Goal: Contribute content: Add original content to the website for others to see

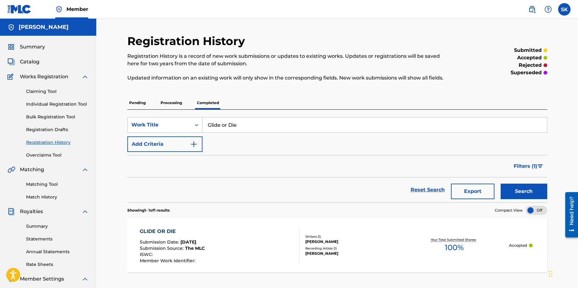
click at [52, 105] on link "Individual Registration Tool" at bounding box center [57, 104] width 63 height 7
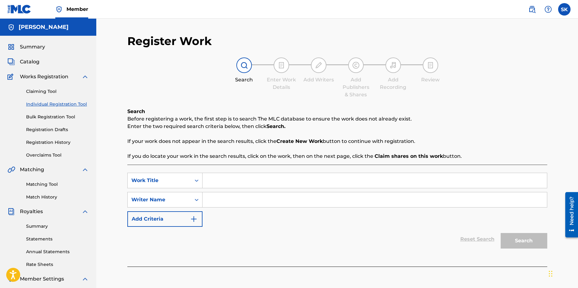
click at [222, 179] on input "Search Form" at bounding box center [374, 180] width 344 height 15
type input "cuntry coochie"
click at [178, 179] on div "Work Title" at bounding box center [159, 180] width 56 height 7
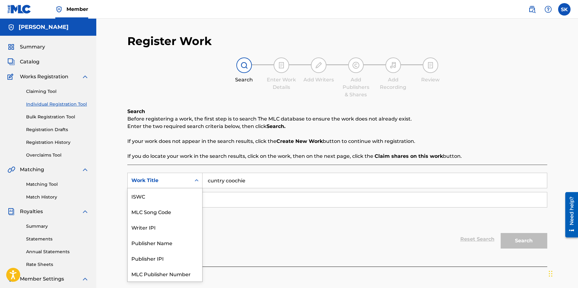
scroll to position [16, 0]
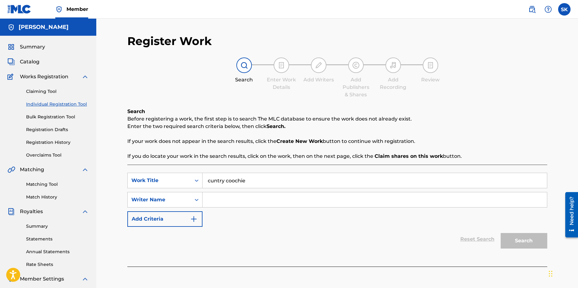
click at [247, 201] on input "Search Form" at bounding box center [374, 199] width 344 height 15
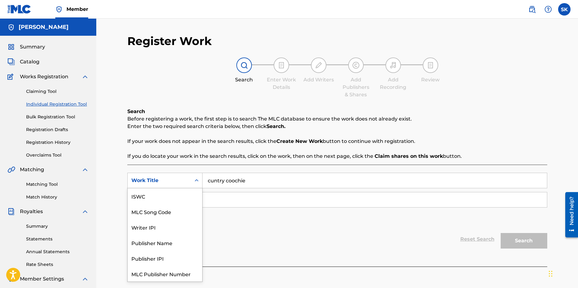
click at [172, 177] on div "Work Title" at bounding box center [159, 180] width 56 height 7
click at [144, 272] on div "Work Title" at bounding box center [165, 274] width 74 height 16
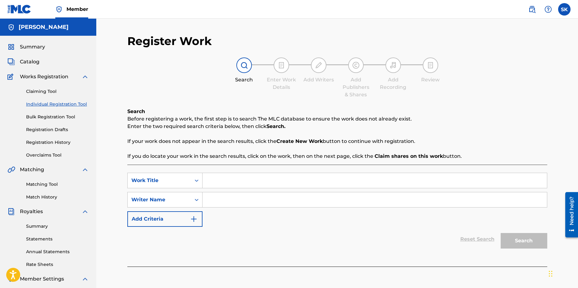
click at [247, 183] on input "Search Form" at bounding box center [374, 180] width 344 height 15
type input "cuntry coochie"
click at [167, 220] on button "Add Criteria" at bounding box center [164, 219] width 75 height 16
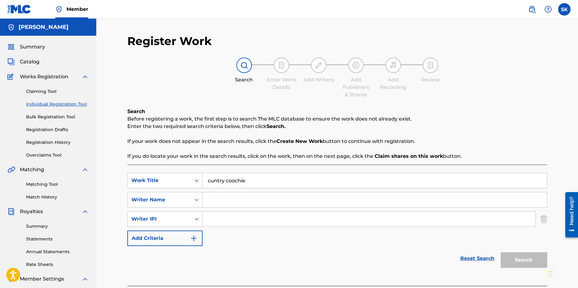
click at [515, 261] on div "Search" at bounding box center [522, 258] width 50 height 25
click at [465, 259] on link "Reset Search" at bounding box center [477, 258] width 40 height 14
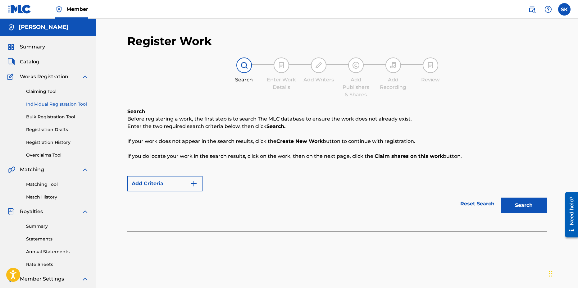
click at [528, 204] on button "Search" at bounding box center [523, 205] width 47 height 16
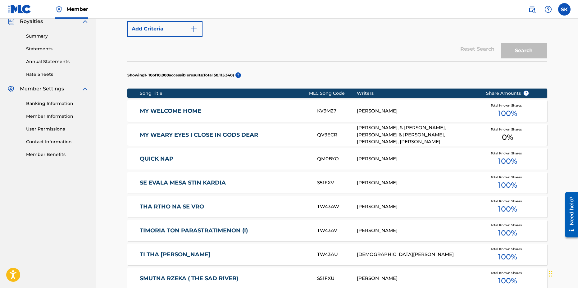
scroll to position [348, 0]
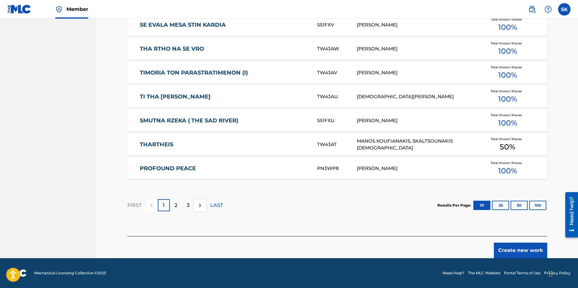
click at [513, 247] on button "Create new work" at bounding box center [519, 250] width 53 height 16
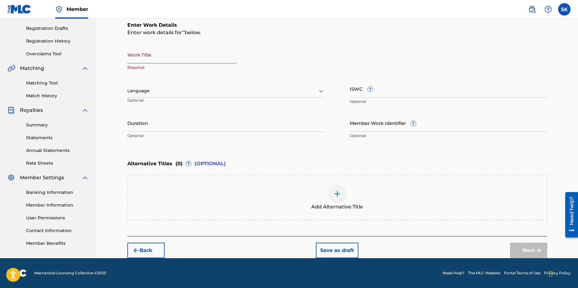
scroll to position [101, 0]
click at [144, 59] on input "Work Title" at bounding box center [181, 55] width 109 height 18
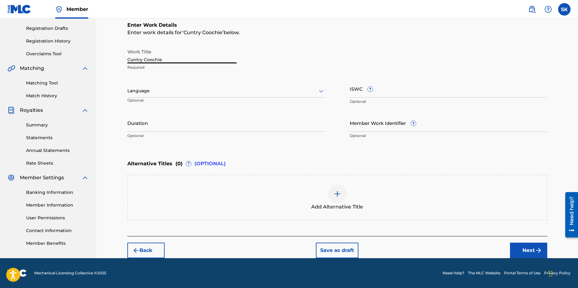
type input "Cuntry Coochie"
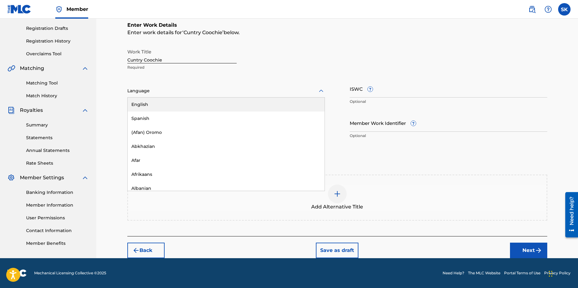
click at [155, 91] on div at bounding box center [225, 91] width 197 height 8
click at [136, 105] on div "English" at bounding box center [226, 104] width 197 height 14
click at [527, 253] on button "Next" at bounding box center [528, 250] width 37 height 16
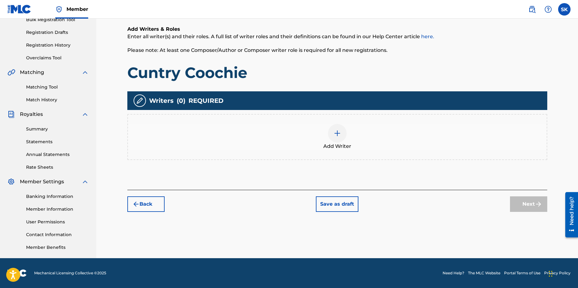
click at [335, 130] on img at bounding box center [336, 132] width 7 height 7
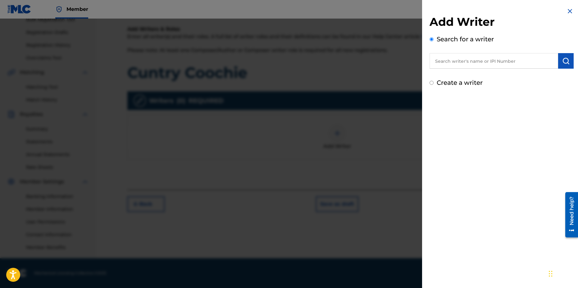
click at [449, 62] on input "text" at bounding box center [493, 61] width 128 height 16
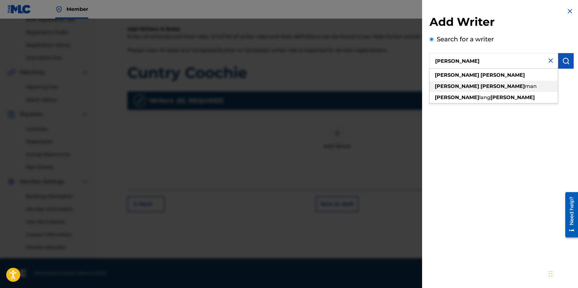
click at [480, 87] on strong "[PERSON_NAME]" at bounding box center [502, 86] width 44 height 6
type input "[PERSON_NAME]"
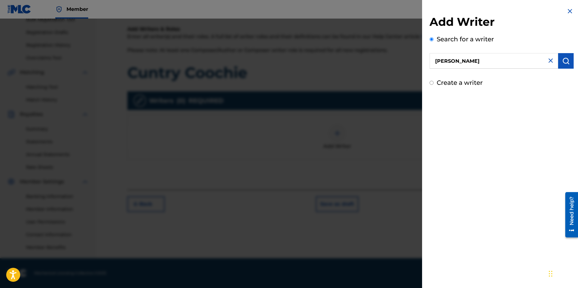
click at [473, 151] on div "Add Writer Search for a writer [PERSON_NAME] Create a writer" at bounding box center [501, 144] width 159 height 288
click at [564, 62] on img "submit" at bounding box center [565, 60] width 7 height 7
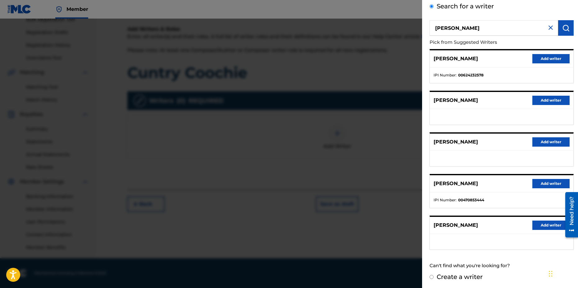
scroll to position [34, 0]
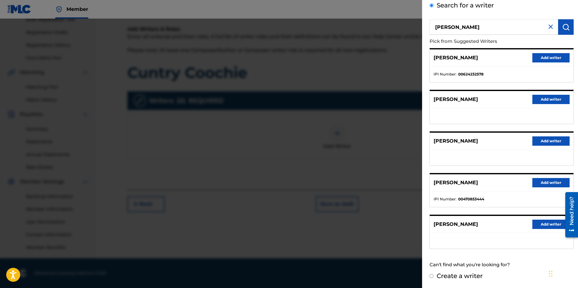
click at [548, 224] on button "Add writer" at bounding box center [550, 223] width 37 height 9
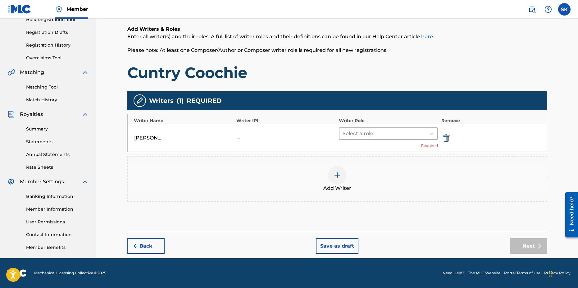
click at [361, 134] on div at bounding box center [382, 133] width 80 height 9
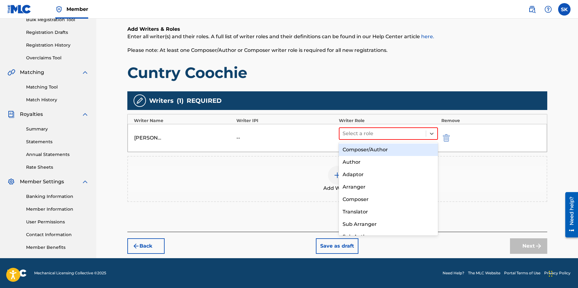
click at [365, 148] on div "Composer/Author" at bounding box center [388, 149] width 99 height 12
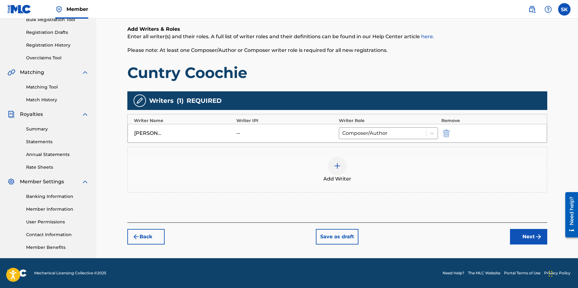
click at [523, 233] on button "Next" at bounding box center [528, 237] width 37 height 16
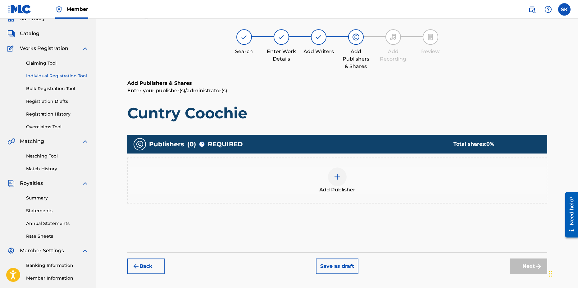
scroll to position [28, 0]
click at [338, 175] on img at bounding box center [336, 176] width 7 height 7
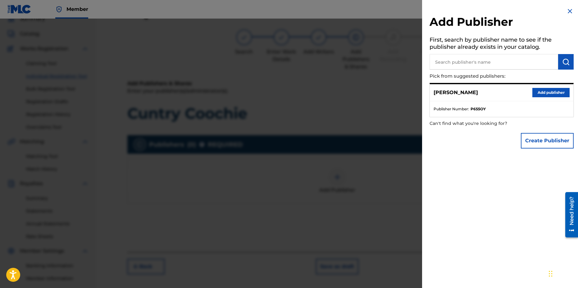
click at [542, 91] on button "Add publisher" at bounding box center [550, 92] width 37 height 9
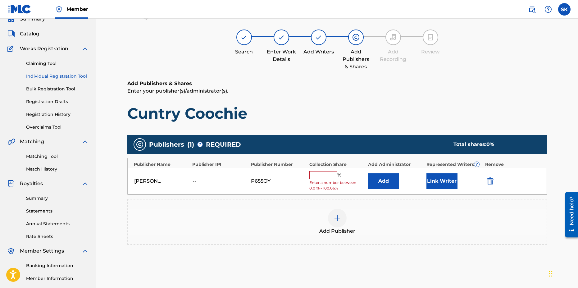
click at [323, 176] on input "text" at bounding box center [323, 175] width 28 height 8
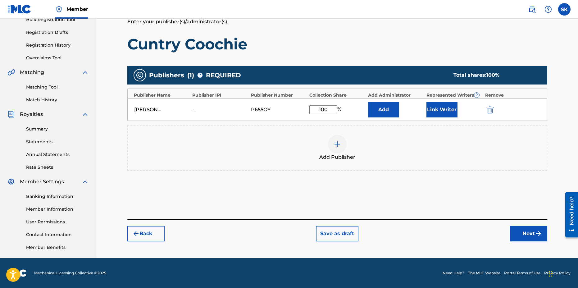
type input "100"
click at [526, 234] on button "Next" at bounding box center [528, 234] width 37 height 16
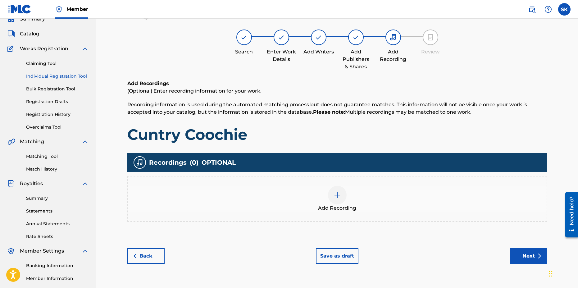
click at [148, 254] on button "Back" at bounding box center [145, 256] width 37 height 16
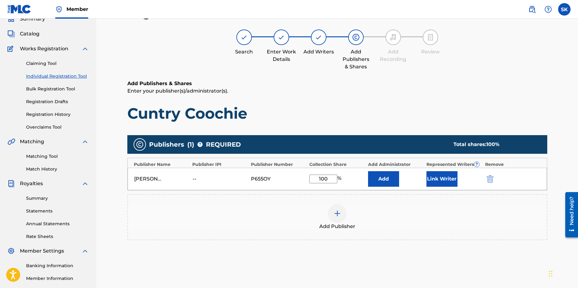
scroll to position [97, 0]
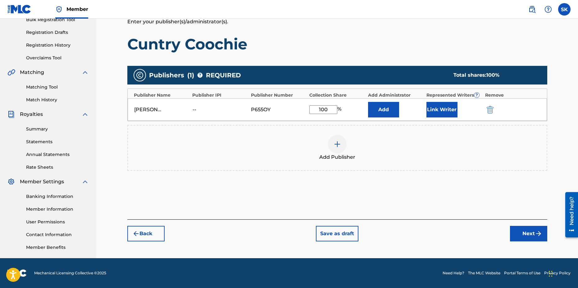
click at [531, 232] on button "Next" at bounding box center [528, 234] width 37 height 16
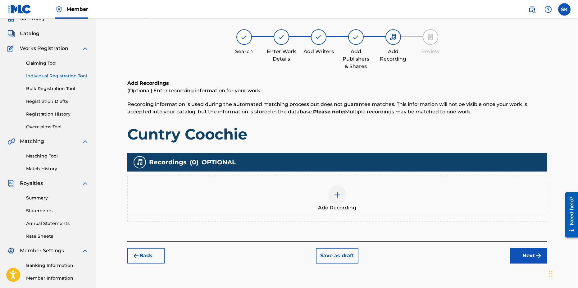
scroll to position [28, 0]
click at [338, 194] on img at bounding box center [336, 194] width 7 height 7
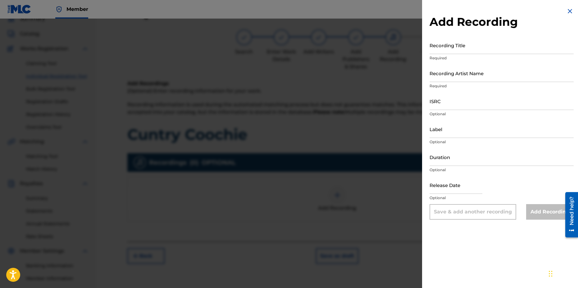
click at [453, 44] on input "Recording Title" at bounding box center [501, 45] width 144 height 18
type input "Cuntry Coochie"
click at [455, 75] on input "Recording Artist Name" at bounding box center [501, 73] width 144 height 18
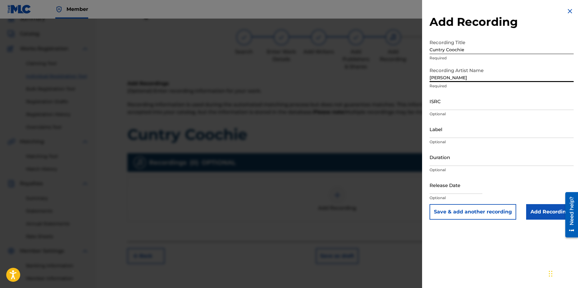
type input "[PERSON_NAME]"
click at [443, 103] on input "ISRC" at bounding box center [501, 101] width 144 height 18
select select "7"
select select "2025"
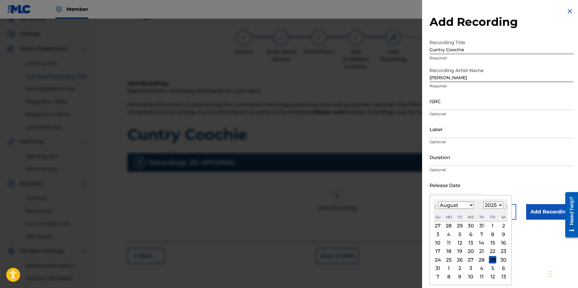
click at [463, 185] on input "text" at bounding box center [455, 185] width 53 height 18
click at [436, 207] on span "Previous Month" at bounding box center [436, 207] width 0 height 9
select select "6"
click at [482, 260] on div "31" at bounding box center [481, 259] width 7 height 7
type input "[DATE]"
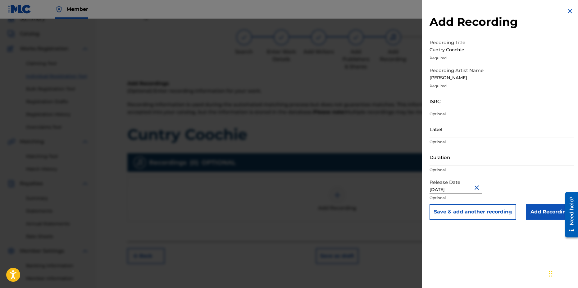
click at [537, 210] on input "Add Recording" at bounding box center [549, 212] width 47 height 16
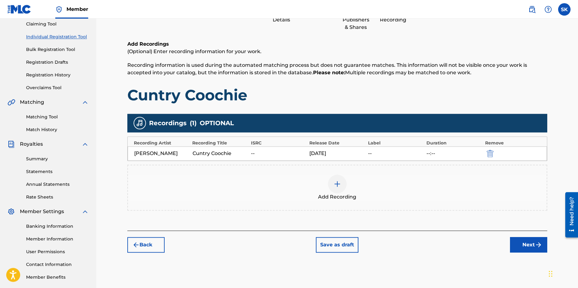
scroll to position [97, 0]
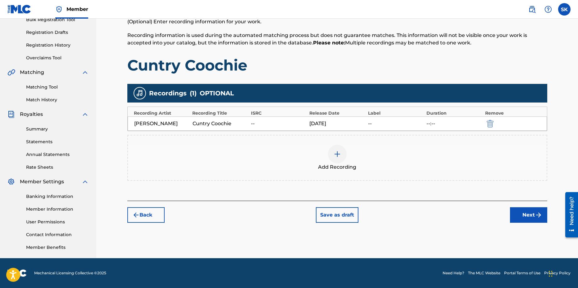
click at [520, 211] on button "Next" at bounding box center [528, 215] width 37 height 16
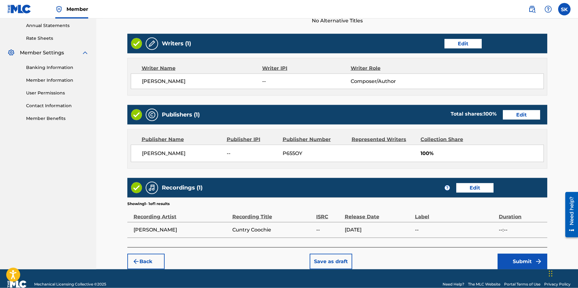
scroll to position [237, 0]
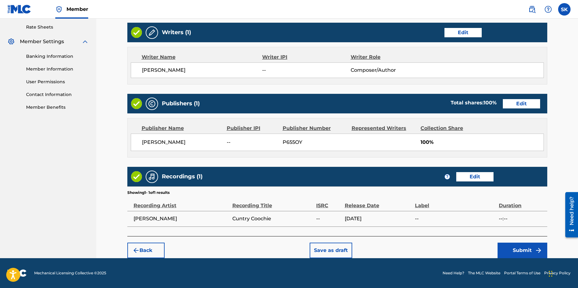
click at [514, 248] on button "Submit" at bounding box center [522, 250] width 50 height 16
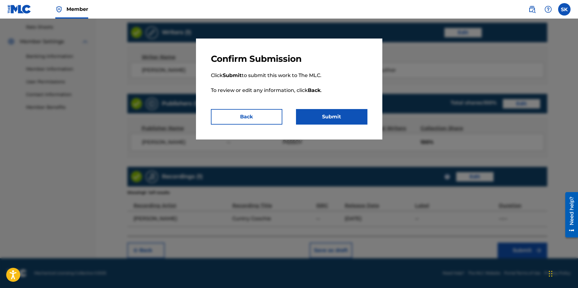
click at [333, 118] on button "Submit" at bounding box center [331, 117] width 71 height 16
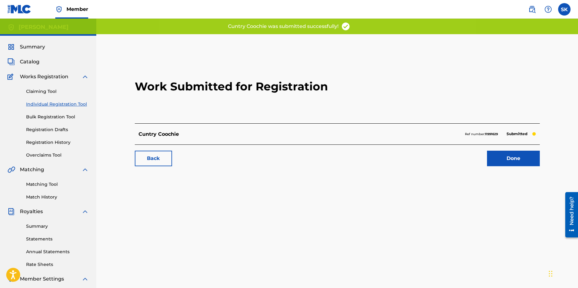
click at [507, 156] on link "Done" at bounding box center [513, 159] width 53 height 16
